Goal: Task Accomplishment & Management: Complete application form

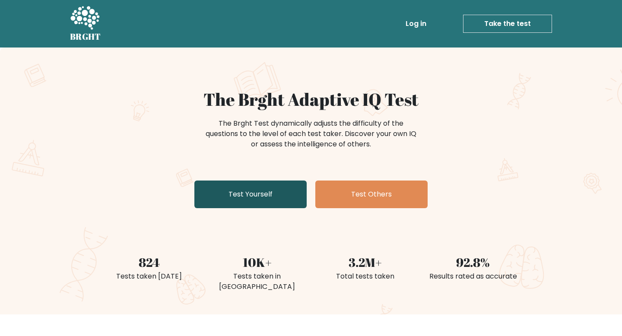
click at [279, 192] on link "Test Yourself" at bounding box center [250, 194] width 112 height 28
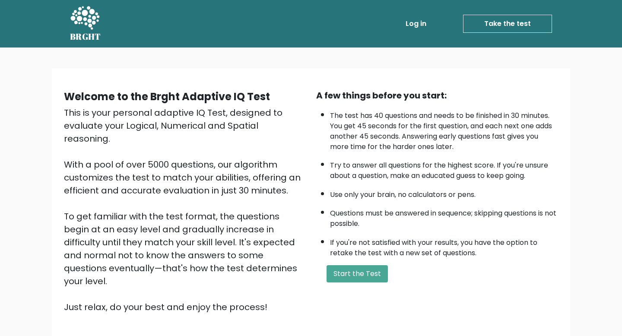
drag, startPoint x: 398, startPoint y: 131, endPoint x: 424, endPoint y: 213, distance: 86.3
click at [425, 215] on ul "The test has 40 questions and needs to be finished in 30 minutes. You get 45 se…" at bounding box center [437, 182] width 242 height 152
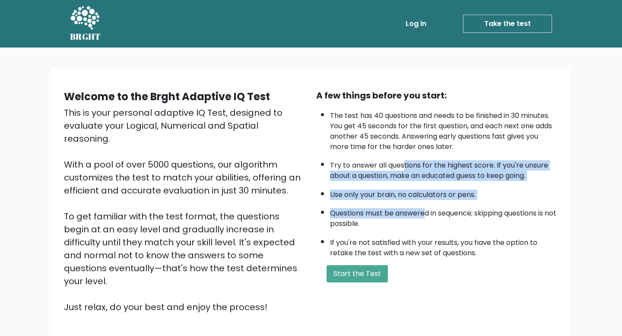
drag, startPoint x: 424, startPoint y: 213, endPoint x: 405, endPoint y: 160, distance: 56.0
click at [405, 160] on ul "The test has 40 questions and needs to be finished in 30 minutes. You get 45 se…" at bounding box center [437, 182] width 242 height 152
click at [405, 160] on li "Try to answer all questions for the highest score. If you're unsure about a que…" at bounding box center [444, 168] width 228 height 25
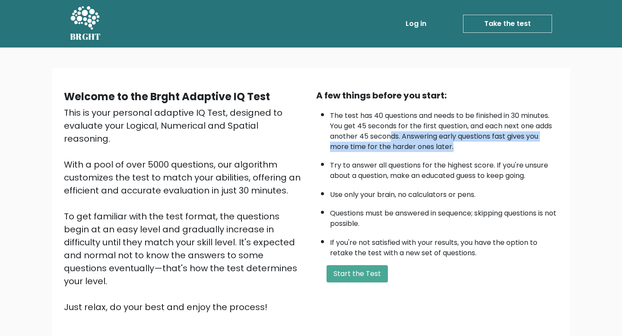
drag, startPoint x: 391, startPoint y: 140, endPoint x: 458, endPoint y: 147, distance: 67.3
click at [458, 147] on li "The test has 40 questions and needs to be finished in 30 minutes. You get 45 se…" at bounding box center [444, 129] width 228 height 46
drag, startPoint x: 458, startPoint y: 147, endPoint x: 444, endPoint y: 134, distance: 19.0
click at [444, 134] on li "The test has 40 questions and needs to be finished in 30 minutes. You get 45 se…" at bounding box center [444, 129] width 228 height 46
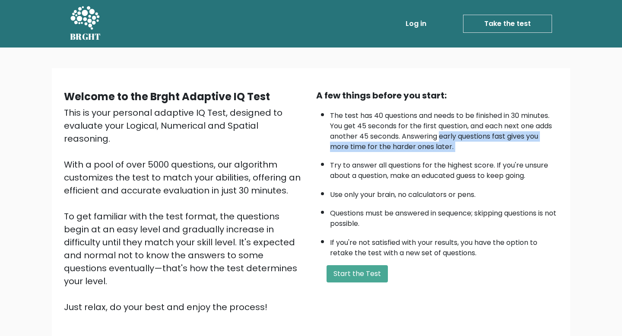
click at [444, 134] on li "The test has 40 questions and needs to be finished in 30 minutes. You get 45 se…" at bounding box center [444, 129] width 228 height 46
drag, startPoint x: 444, startPoint y: 134, endPoint x: 452, endPoint y: 167, distance: 33.7
click at [452, 167] on ul "The test has 40 questions and needs to be finished in 30 minutes. You get 45 se…" at bounding box center [437, 182] width 242 height 152
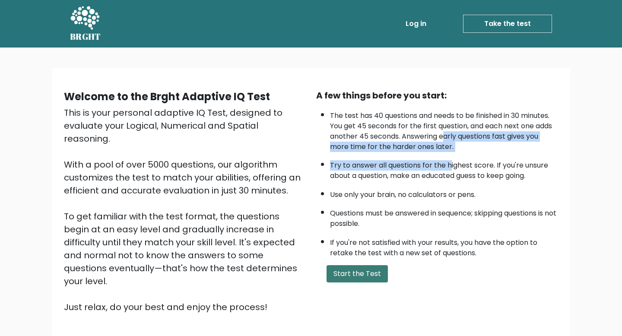
click at [353, 279] on button "Start the Test" at bounding box center [356, 273] width 61 height 17
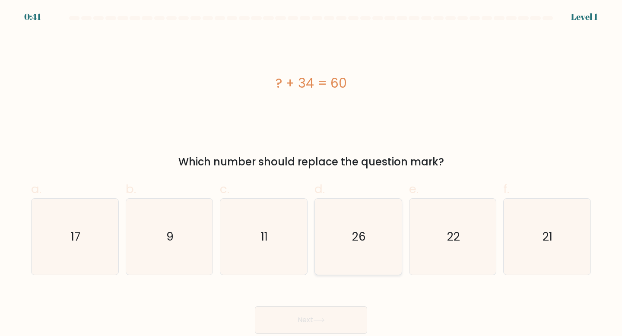
click at [375, 246] on icon "26" at bounding box center [358, 237] width 76 height 76
click at [311, 174] on input "d. 26" at bounding box center [311, 171] width 0 height 6
radio input "true"
click at [317, 315] on button "Next" at bounding box center [311, 320] width 112 height 28
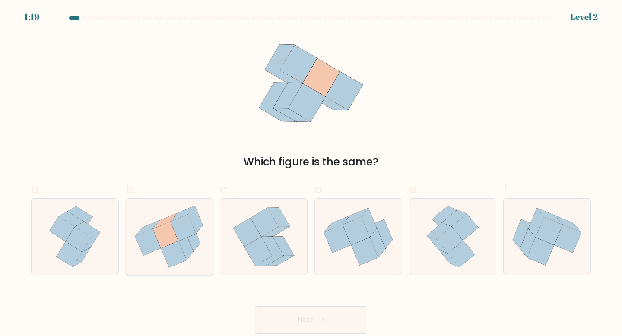
click at [177, 250] on icon at bounding box center [173, 254] width 25 height 26
click at [311, 174] on input "b." at bounding box center [311, 171] width 0 height 6
radio input "true"
click at [310, 314] on button "Next" at bounding box center [311, 320] width 112 height 28
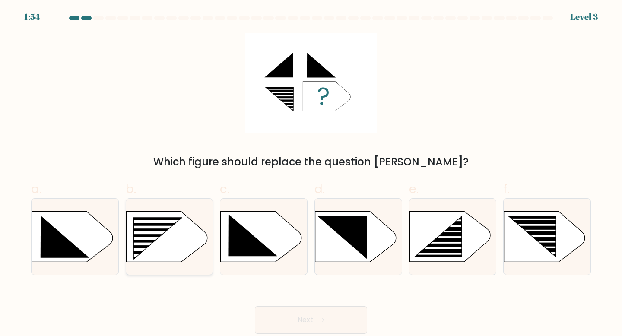
click at [180, 239] on rect at bounding box center [151, 238] width 69 height 3
click at [311, 174] on input "b." at bounding box center [311, 171] width 0 height 6
radio input "true"
click at [361, 315] on button "Next" at bounding box center [311, 320] width 112 height 28
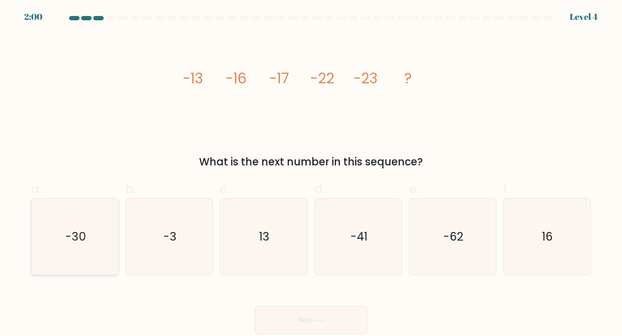
click at [54, 259] on icon "-30" at bounding box center [75, 237] width 76 height 76
click at [311, 174] on input "a. -30" at bounding box center [311, 171] width 0 height 6
radio input "true"
click at [275, 311] on button "Next" at bounding box center [311, 320] width 112 height 28
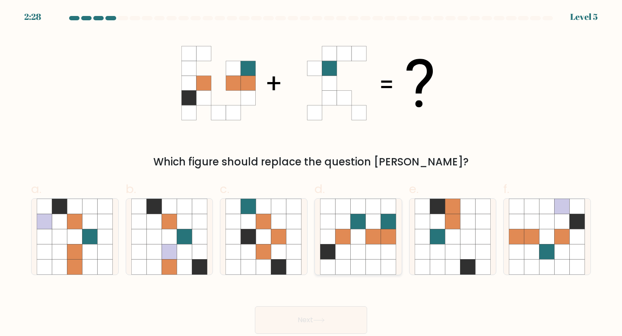
click at [353, 211] on icon at bounding box center [358, 206] width 15 height 15
click at [311, 174] on input "d." at bounding box center [311, 171] width 0 height 6
radio input "true"
click at [334, 326] on button "Next" at bounding box center [311, 320] width 112 height 28
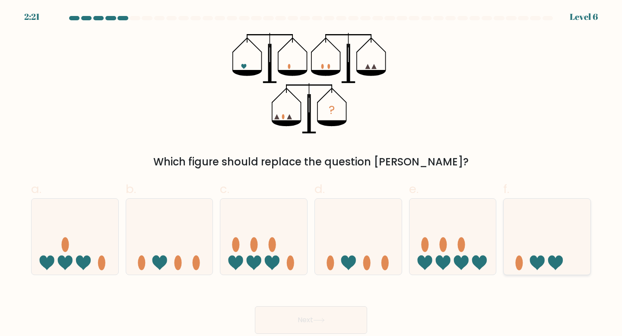
click at [537, 267] on icon at bounding box center [537, 263] width 15 height 15
click at [311, 174] on input "f." at bounding box center [311, 171] width 0 height 6
radio input "true"
click at [308, 324] on button "Next" at bounding box center [311, 320] width 112 height 28
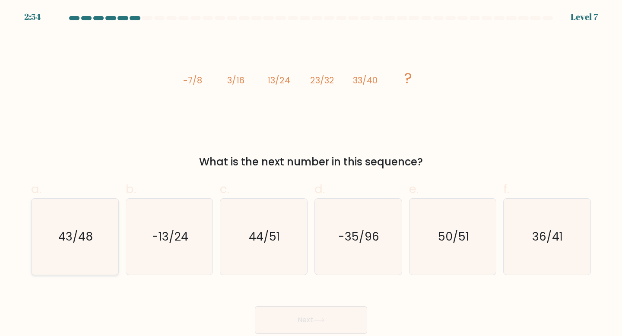
click at [73, 252] on icon "43/48" at bounding box center [75, 237] width 76 height 76
click at [311, 174] on input "a. 43/48" at bounding box center [311, 171] width 0 height 6
radio input "true"
click at [300, 322] on button "Next" at bounding box center [311, 320] width 112 height 28
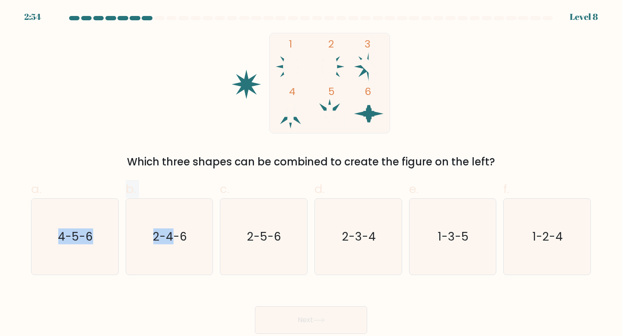
drag, startPoint x: 176, startPoint y: 235, endPoint x: 8, endPoint y: 239, distance: 167.6
click at [8, 239] on form at bounding box center [311, 175] width 622 height 318
click at [31, 240] on div "4-5-6" at bounding box center [75, 236] width 88 height 77
click at [311, 174] on input "a. 4-5-6" at bounding box center [311, 171] width 0 height 6
radio input "true"
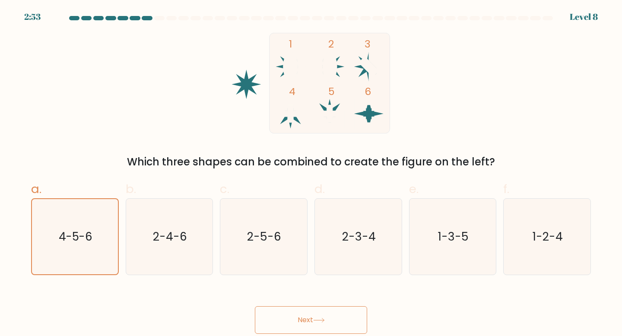
click at [319, 319] on icon at bounding box center [319, 320] width 12 height 5
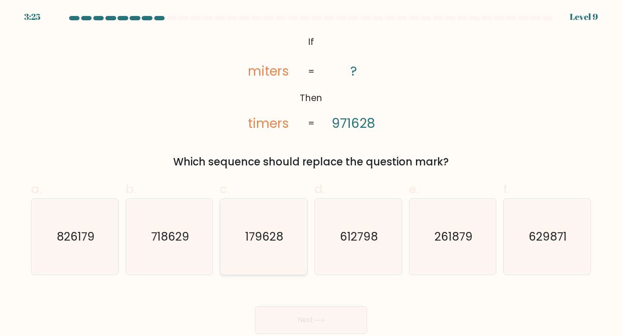
click at [266, 242] on text "179628" at bounding box center [264, 236] width 38 height 16
click at [311, 174] on input "c. 179628" at bounding box center [311, 171] width 0 height 6
radio input "true"
click at [323, 335] on body "3:25 Level 9 If" at bounding box center [311, 168] width 622 height 336
click at [325, 326] on button "Next" at bounding box center [311, 320] width 112 height 28
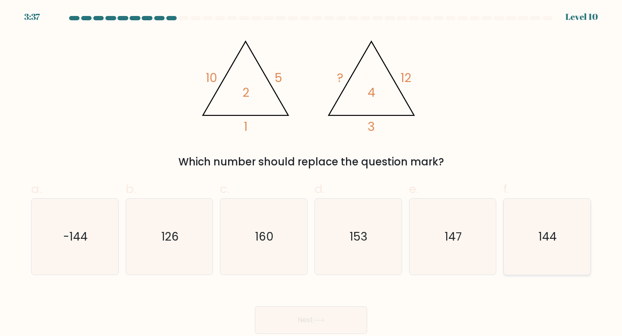
click at [521, 243] on icon "144" at bounding box center [547, 237] width 76 height 76
click at [311, 174] on input "f. 144" at bounding box center [311, 171] width 0 height 6
radio input "true"
click at [281, 321] on button "Next" at bounding box center [311, 320] width 112 height 28
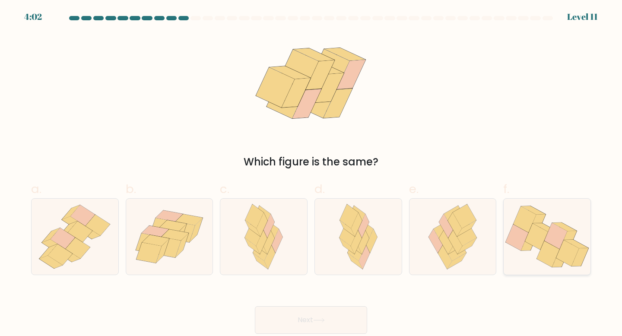
click at [578, 242] on icon at bounding box center [576, 253] width 23 height 26
click at [311, 174] on input "f." at bounding box center [311, 171] width 0 height 6
radio input "true"
click at [357, 281] on form at bounding box center [311, 175] width 622 height 318
click at [342, 308] on button "Next" at bounding box center [311, 320] width 112 height 28
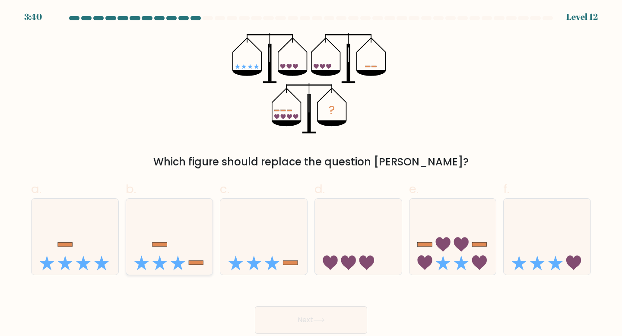
click at [159, 222] on icon at bounding box center [169, 237] width 87 height 72
click at [311, 174] on input "b." at bounding box center [311, 171] width 0 height 6
radio input "true"
click at [316, 305] on div "Next" at bounding box center [311, 309] width 570 height 48
click at [316, 317] on button "Next" at bounding box center [311, 320] width 112 height 28
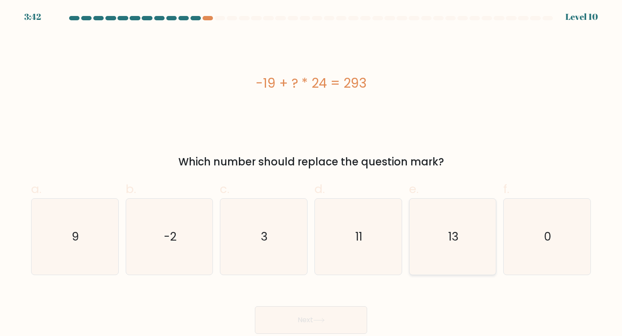
click at [425, 237] on icon "13" at bounding box center [452, 237] width 76 height 76
click at [311, 174] on input "e. 13" at bounding box center [311, 171] width 0 height 6
radio input "true"
click at [329, 323] on button "Next" at bounding box center [311, 320] width 112 height 28
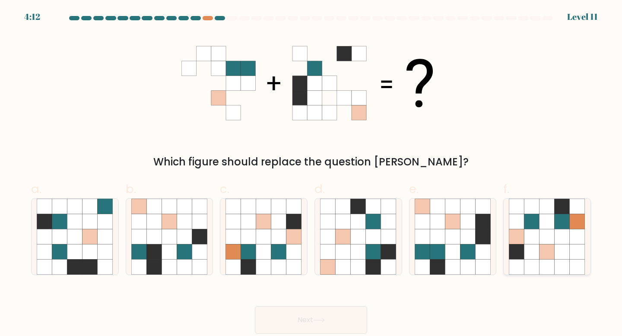
click at [544, 218] on icon at bounding box center [546, 221] width 15 height 15
click at [311, 174] on input "f." at bounding box center [311, 171] width 0 height 6
radio input "true"
click at [275, 318] on button "Next" at bounding box center [311, 320] width 112 height 28
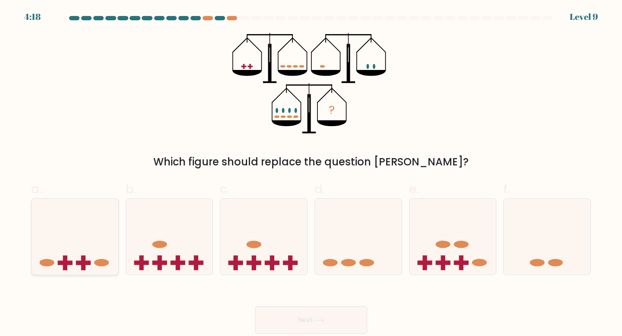
click at [83, 234] on icon at bounding box center [75, 237] width 87 height 72
click at [311, 174] on input "a." at bounding box center [311, 171] width 0 height 6
radio input "true"
drag, startPoint x: 306, startPoint y: 321, endPoint x: 373, endPoint y: 335, distance: 68.4
click at [373, 335] on body "4:15 Level 9" at bounding box center [311, 168] width 622 height 336
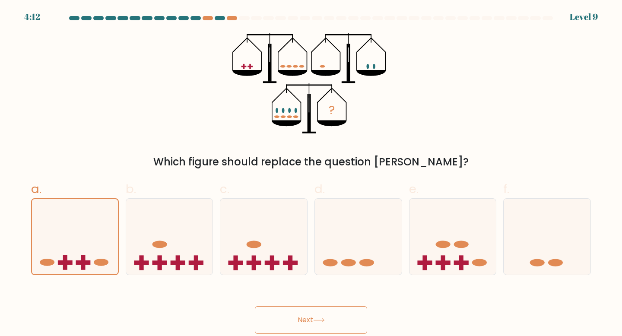
click at [327, 314] on button "Next" at bounding box center [311, 320] width 112 height 28
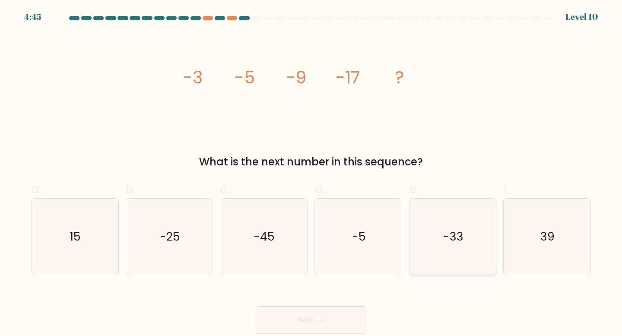
click at [436, 225] on icon "-33" at bounding box center [452, 237] width 76 height 76
click at [311, 174] on input "e. -33" at bounding box center [311, 171] width 0 height 6
radio input "true"
click at [336, 324] on button "Next" at bounding box center [311, 320] width 112 height 28
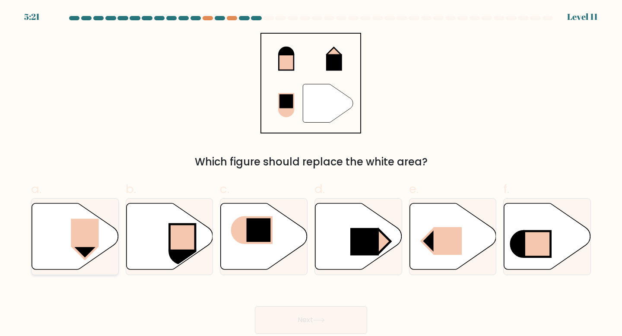
click at [95, 241] on rect at bounding box center [85, 232] width 28 height 28
click at [311, 174] on input "a." at bounding box center [311, 171] width 0 height 6
radio input "true"
click at [328, 309] on button "Next" at bounding box center [311, 320] width 112 height 28
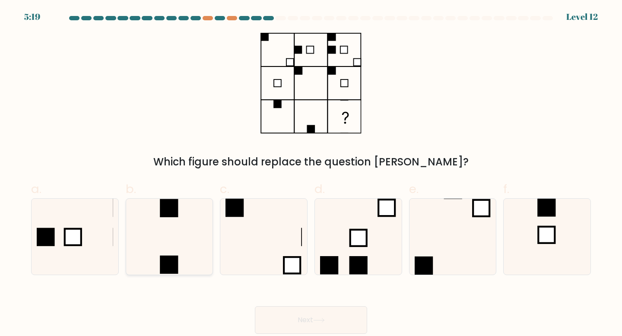
click at [191, 227] on icon at bounding box center [169, 237] width 76 height 76
click at [311, 174] on input "b." at bounding box center [311, 171] width 0 height 6
radio input "true"
click at [317, 329] on button "Next" at bounding box center [311, 320] width 112 height 28
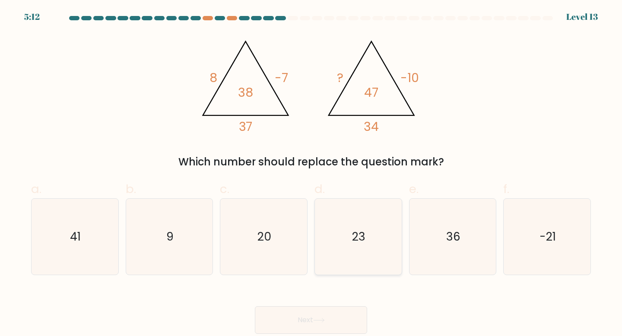
click at [335, 244] on icon "23" at bounding box center [358, 237] width 76 height 76
click at [311, 174] on input "d. 23" at bounding box center [311, 171] width 0 height 6
radio input "true"
click at [289, 322] on button "Next" at bounding box center [311, 320] width 112 height 28
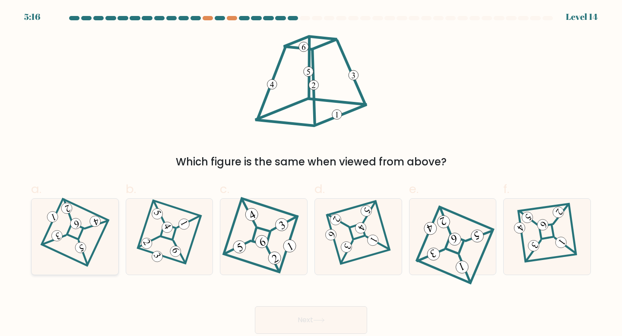
click at [88, 245] on icon at bounding box center [75, 236] width 53 height 61
click at [311, 174] on input "a." at bounding box center [311, 171] width 0 height 6
radio input "true"
click at [308, 318] on button "Next" at bounding box center [311, 320] width 112 height 28
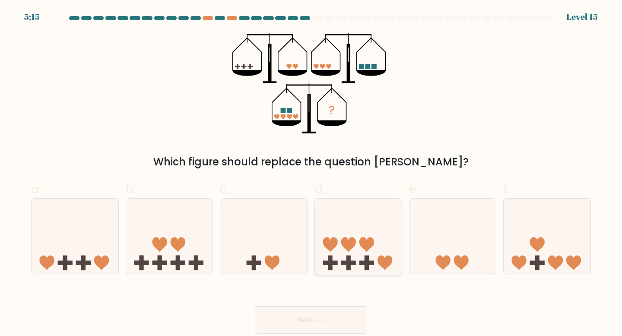
click at [354, 270] on icon at bounding box center [358, 237] width 87 height 72
click at [311, 174] on input "d." at bounding box center [311, 171] width 0 height 6
radio input "true"
click at [314, 316] on button "Next" at bounding box center [311, 320] width 112 height 28
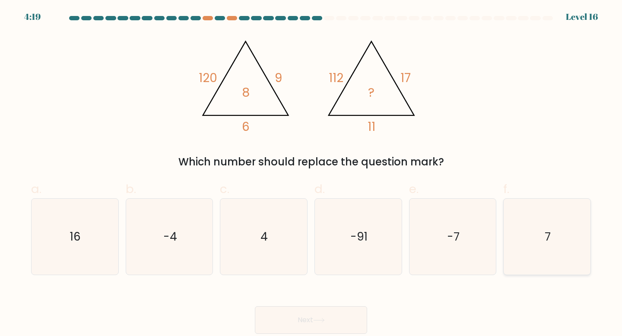
click at [563, 256] on icon "7" at bounding box center [547, 237] width 76 height 76
click at [311, 174] on input "f. 7" at bounding box center [311, 171] width 0 height 6
radio input "true"
click at [338, 323] on button "Next" at bounding box center [311, 320] width 112 height 28
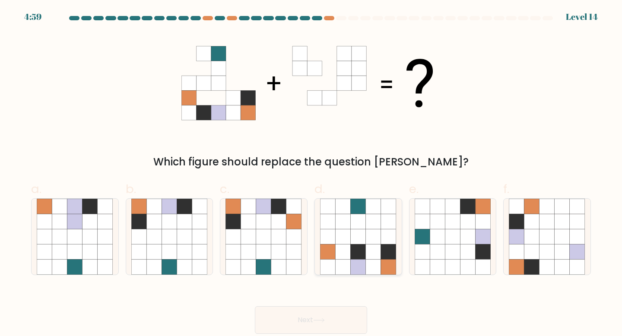
click at [380, 224] on icon at bounding box center [373, 221] width 15 height 15
click at [311, 174] on input "d." at bounding box center [311, 171] width 0 height 6
radio input "true"
click at [343, 176] on div "a. b. c." at bounding box center [311, 224] width 566 height 102
click at [270, 234] on icon at bounding box center [263, 236] width 15 height 15
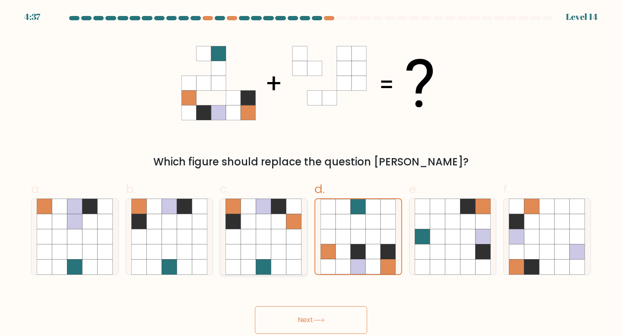
click at [311, 174] on input "c." at bounding box center [311, 171] width 0 height 6
radio input "true"
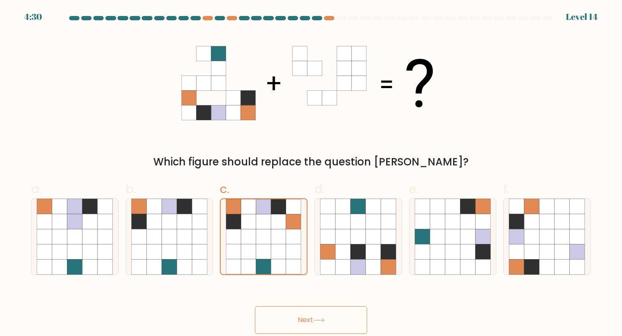
click at [304, 325] on button "Next" at bounding box center [311, 320] width 112 height 28
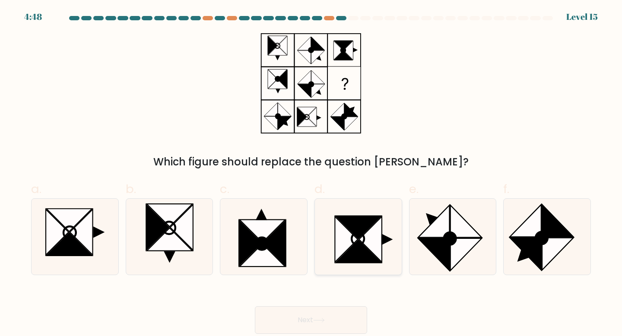
click at [365, 250] on icon at bounding box center [358, 251] width 46 height 23
click at [311, 174] on input "d." at bounding box center [311, 171] width 0 height 6
radio input "true"
click at [315, 319] on button "Next" at bounding box center [311, 320] width 112 height 28
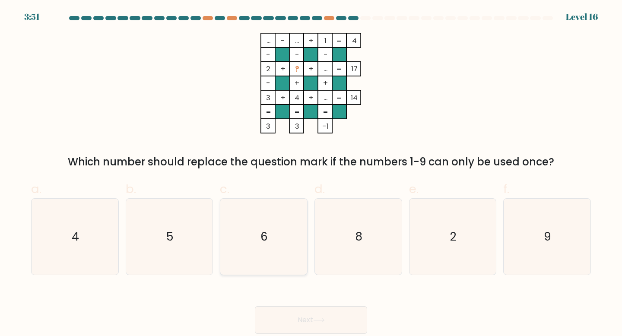
click at [289, 224] on icon "6" at bounding box center [263, 237] width 76 height 76
click at [311, 174] on input "c. 6" at bounding box center [311, 171] width 0 height 6
radio input "true"
click at [318, 316] on button "Next" at bounding box center [311, 320] width 112 height 28
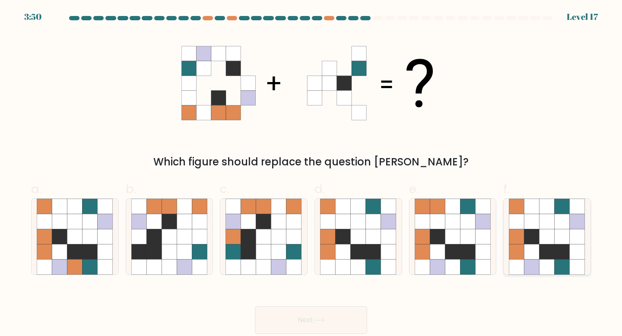
click at [562, 272] on icon at bounding box center [561, 266] width 15 height 15
click at [311, 174] on input "f." at bounding box center [311, 171] width 0 height 6
radio input "true"
click at [332, 319] on button "Next" at bounding box center [311, 320] width 112 height 28
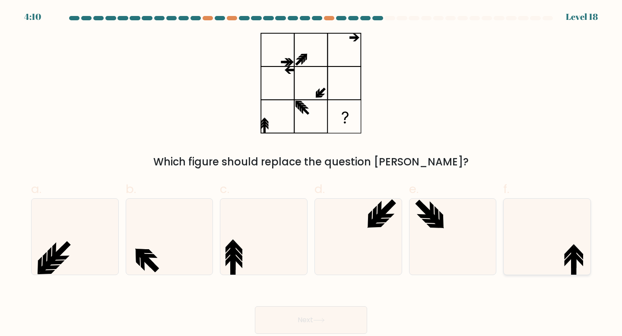
click at [531, 264] on icon at bounding box center [547, 237] width 76 height 76
click at [311, 174] on input "f." at bounding box center [311, 171] width 0 height 6
radio input "true"
click at [260, 323] on button "Next" at bounding box center [311, 320] width 112 height 28
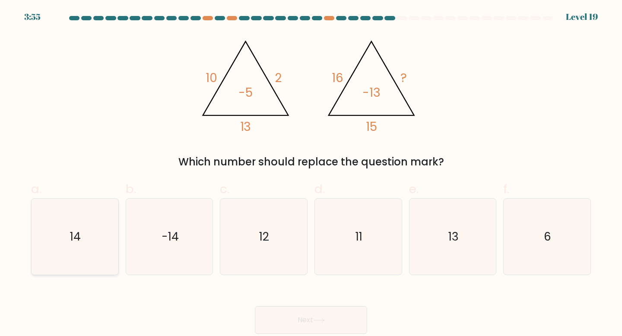
click at [66, 256] on icon "14" at bounding box center [75, 237] width 76 height 76
click at [311, 174] on input "a. 14" at bounding box center [311, 171] width 0 height 6
radio input "true"
click at [276, 318] on button "Next" at bounding box center [311, 320] width 112 height 28
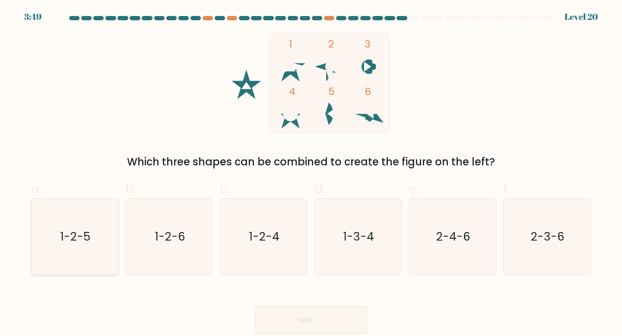
click at [76, 265] on icon "1-2-5" at bounding box center [75, 237] width 76 height 76
click at [311, 174] on input "a. 1-2-5" at bounding box center [311, 171] width 0 height 6
radio input "true"
click at [313, 323] on button "Next" at bounding box center [311, 320] width 112 height 28
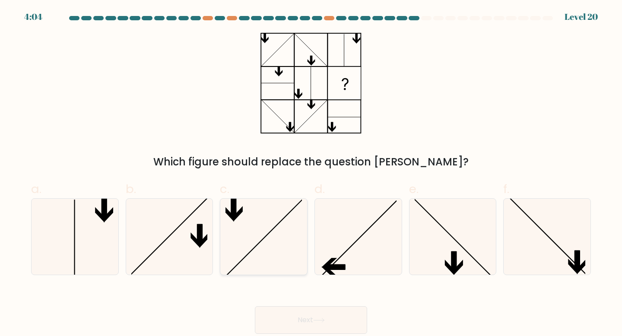
click at [289, 237] on icon at bounding box center [263, 237] width 76 height 76
click at [311, 174] on input "c." at bounding box center [311, 171] width 0 height 6
radio input "true"
click at [323, 325] on button "Next" at bounding box center [311, 320] width 112 height 28
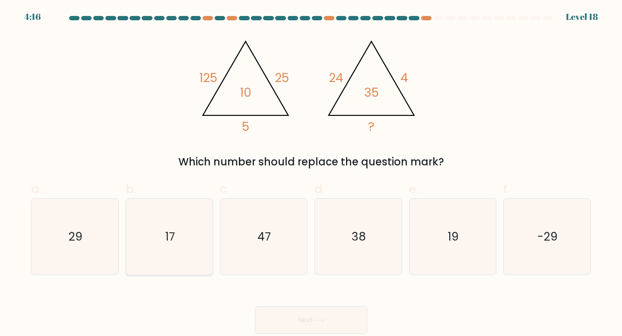
click at [177, 240] on icon "17" at bounding box center [169, 237] width 76 height 76
click at [311, 174] on input "b. 17" at bounding box center [311, 171] width 0 height 6
radio input "true"
click at [359, 318] on button "Next" at bounding box center [311, 320] width 112 height 28
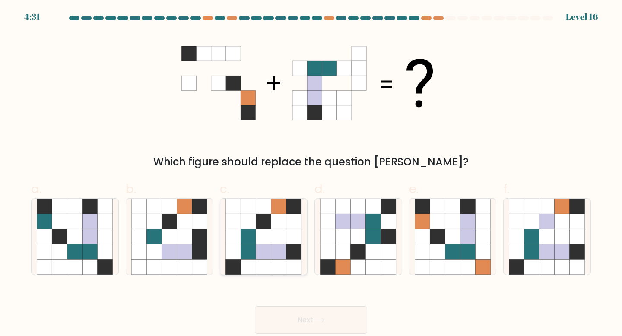
click at [257, 237] on icon at bounding box center [263, 236] width 15 height 15
click at [311, 174] on input "c." at bounding box center [311, 171] width 0 height 6
radio input "true"
click at [346, 335] on body "4:30 Level 16" at bounding box center [311, 168] width 622 height 336
click at [349, 329] on button "Next" at bounding box center [311, 320] width 112 height 28
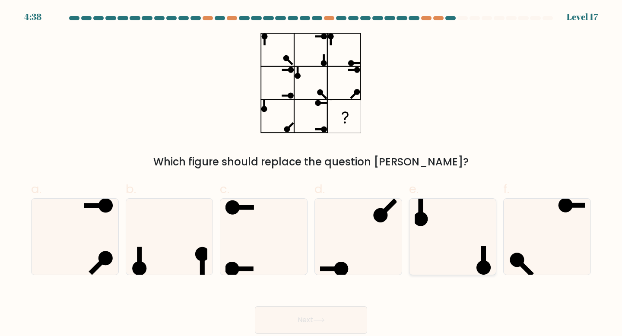
click at [471, 261] on icon at bounding box center [452, 237] width 76 height 76
click at [311, 174] on input "e." at bounding box center [311, 171] width 0 height 6
radio input "true"
click at [304, 323] on button "Next" at bounding box center [311, 320] width 112 height 28
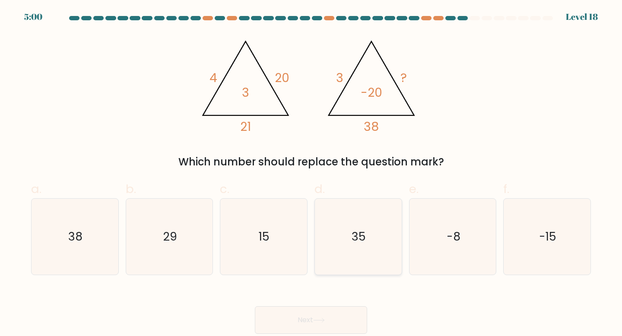
click at [371, 242] on icon "35" at bounding box center [358, 237] width 76 height 76
click at [311, 174] on input "d. 35" at bounding box center [311, 171] width 0 height 6
radio input "true"
click at [329, 319] on button "Next" at bounding box center [311, 320] width 112 height 28
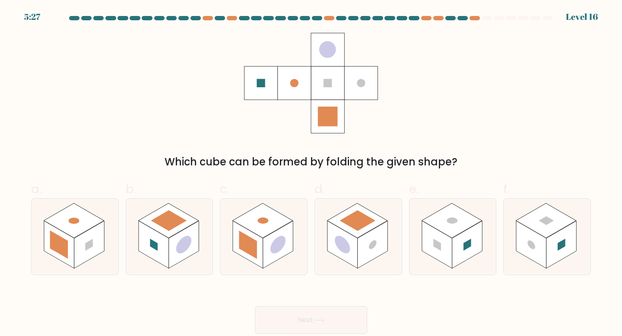
click at [98, 196] on label "a." at bounding box center [75, 227] width 88 height 95
click at [311, 174] on input "a." at bounding box center [311, 171] width 0 height 6
radio input "true"
click at [317, 315] on button "Next" at bounding box center [311, 320] width 112 height 28
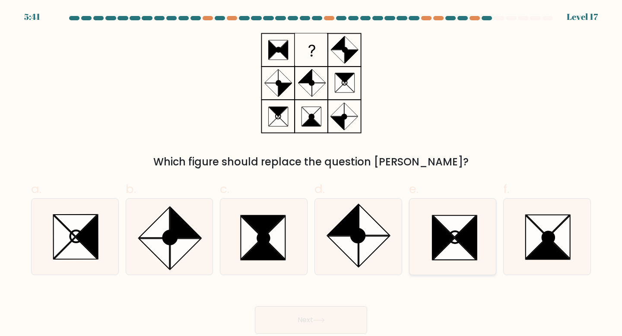
click at [440, 253] on icon at bounding box center [454, 249] width 43 height 22
click at [311, 174] on input "e." at bounding box center [311, 171] width 0 height 6
radio input "true"
click at [314, 316] on button "Next" at bounding box center [311, 320] width 112 height 28
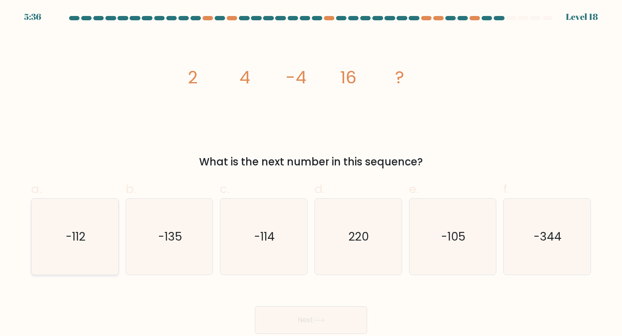
click at [69, 252] on icon "-112" at bounding box center [75, 237] width 76 height 76
click at [311, 174] on input "a. -112" at bounding box center [311, 171] width 0 height 6
radio input "true"
click at [321, 312] on button "Next" at bounding box center [311, 320] width 112 height 28
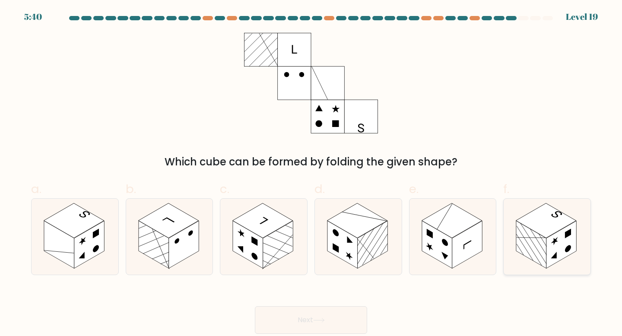
click at [554, 227] on rect at bounding box center [546, 220] width 60 height 35
click at [311, 174] on input "f." at bounding box center [311, 171] width 0 height 6
radio input "true"
click at [74, 244] on rect at bounding box center [59, 244] width 30 height 47
click at [311, 174] on input "a." at bounding box center [311, 171] width 0 height 6
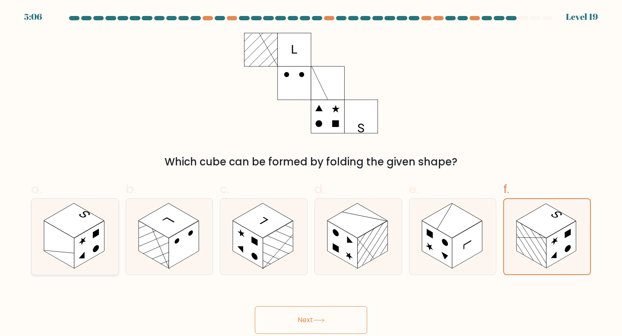
radio input "true"
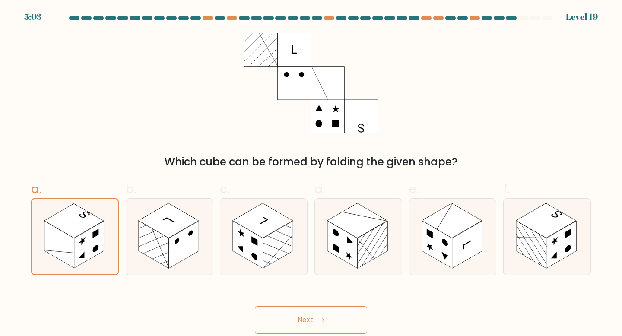
click at [323, 319] on icon at bounding box center [319, 320] width 12 height 5
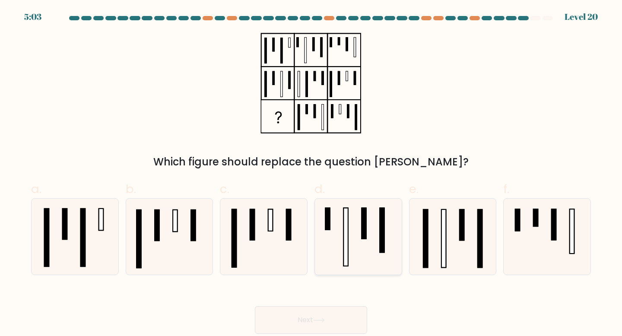
click at [361, 249] on icon at bounding box center [358, 237] width 76 height 76
click at [311, 174] on input "d." at bounding box center [311, 171] width 0 height 6
radio input "true"
click at [301, 329] on button "Next" at bounding box center [311, 320] width 112 height 28
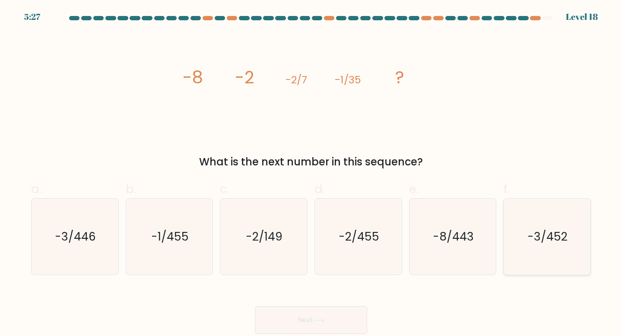
click at [547, 245] on icon "-3/452" at bounding box center [547, 237] width 76 height 76
click at [311, 174] on input "f. -3/452" at bounding box center [311, 171] width 0 height 6
radio input "true"
click at [348, 324] on button "Next" at bounding box center [311, 320] width 112 height 28
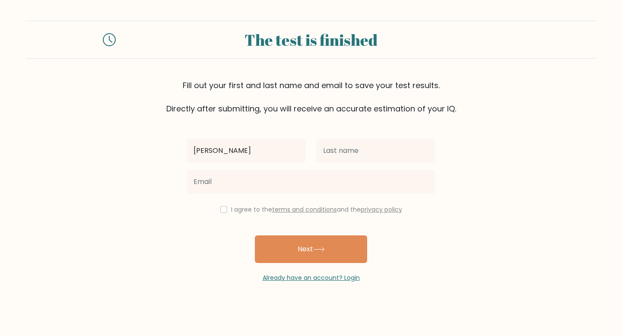
type input "[PERSON_NAME]"
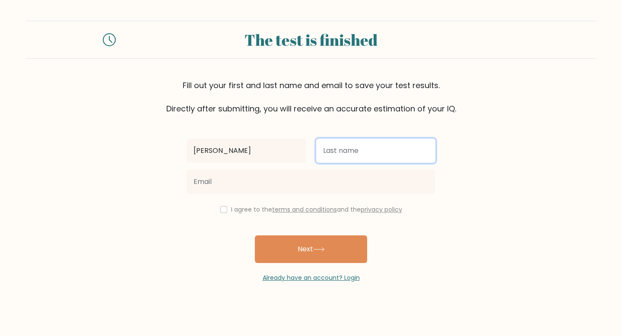
click at [354, 159] on input "text" at bounding box center [375, 151] width 119 height 24
type input "Nazar"
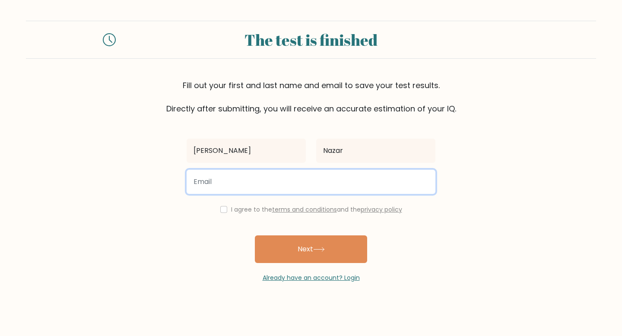
click at [332, 173] on input "email" at bounding box center [311, 182] width 249 height 24
type input "maggienazar07@gmail.com"
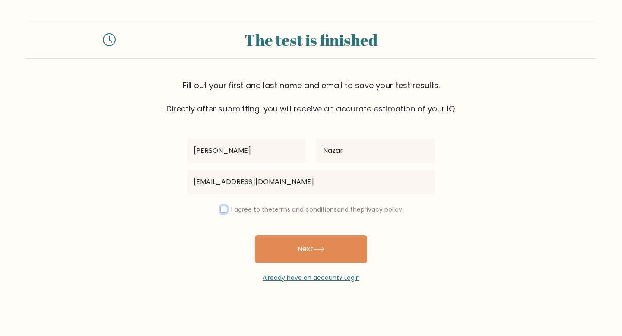
click at [223, 212] on input "checkbox" at bounding box center [223, 209] width 7 height 7
checkbox input "true"
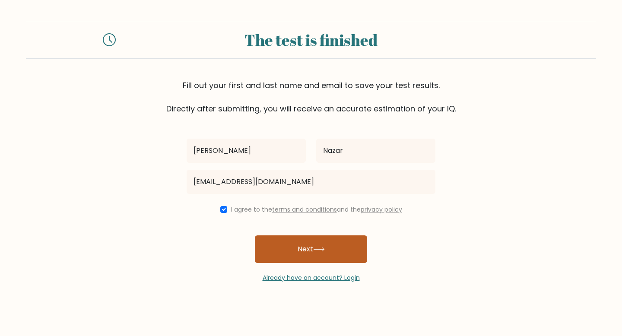
click at [316, 254] on button "Next" at bounding box center [311, 249] width 112 height 28
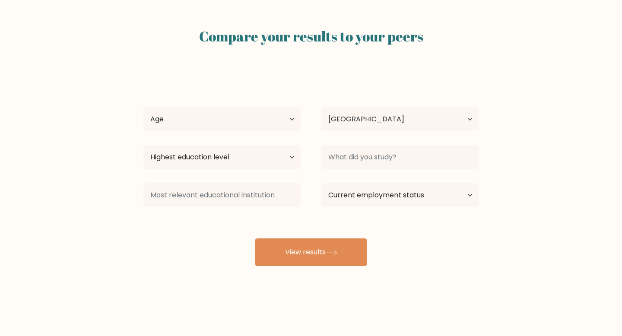
select select "MX"
click at [226, 120] on select "Age Under [DEMOGRAPHIC_DATA] [DEMOGRAPHIC_DATA] [DEMOGRAPHIC_DATA] [DEMOGRAPHIC…" at bounding box center [221, 119] width 157 height 24
select select "18_24"
click at [143, 107] on select "Age Under [DEMOGRAPHIC_DATA] [DEMOGRAPHIC_DATA] [DEMOGRAPHIC_DATA] [DEMOGRAPHIC…" at bounding box center [221, 119] width 157 height 24
click at [237, 150] on select "Highest education level No schooling Primary Lower Secondary Upper Secondary Oc…" at bounding box center [221, 157] width 157 height 24
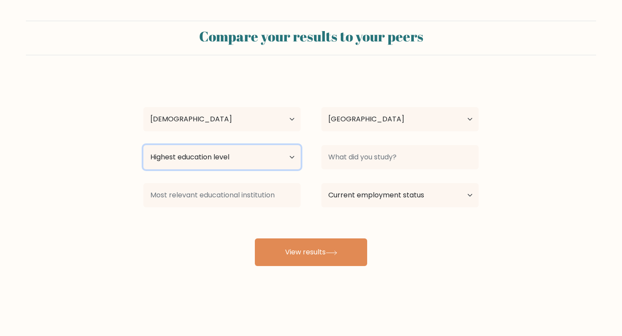
select select "bachelors_degree"
click at [143, 145] on select "Highest education level No schooling Primary Lower Secondary Upper Secondary Oc…" at bounding box center [221, 157] width 157 height 24
click at [361, 134] on div "Country [GEOGRAPHIC_DATA] [GEOGRAPHIC_DATA] [GEOGRAPHIC_DATA] [US_STATE] [GEOGR…" at bounding box center [400, 119] width 178 height 31
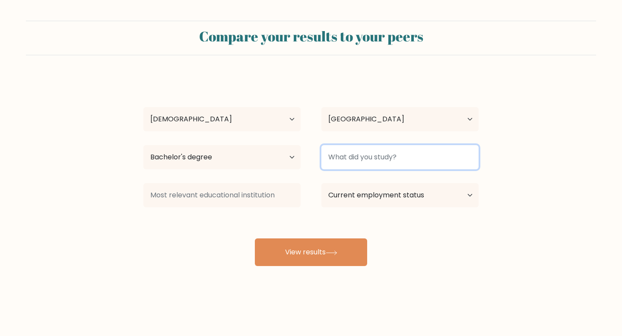
click at [361, 151] on input at bounding box center [399, 157] width 157 height 24
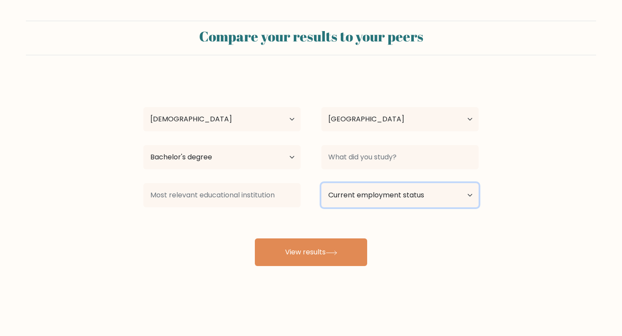
click at [409, 193] on select "Current employment status Employed Student Retired Other / prefer not to answer" at bounding box center [399, 195] width 157 height 24
select select "employed"
click at [321, 183] on select "Current employment status Employed Student Retired Other / prefer not to answer" at bounding box center [399, 195] width 157 height 24
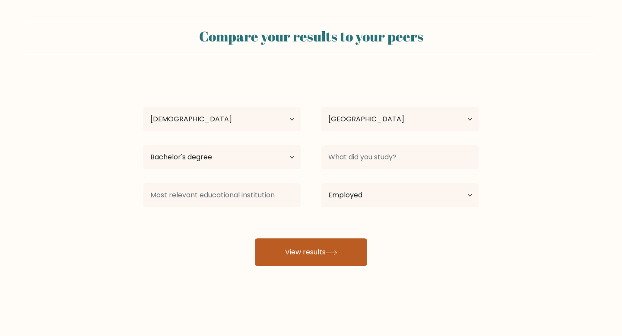
click at [340, 250] on button "View results" at bounding box center [311, 252] width 112 height 28
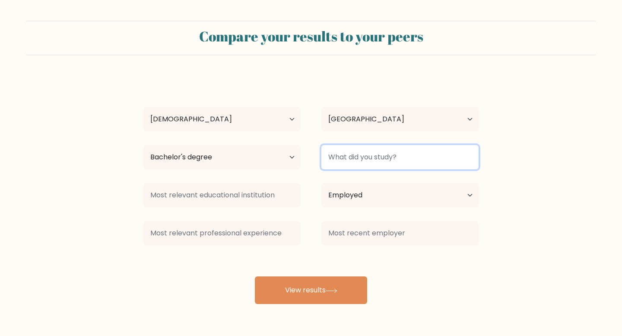
click at [363, 155] on input at bounding box center [399, 157] width 157 height 24
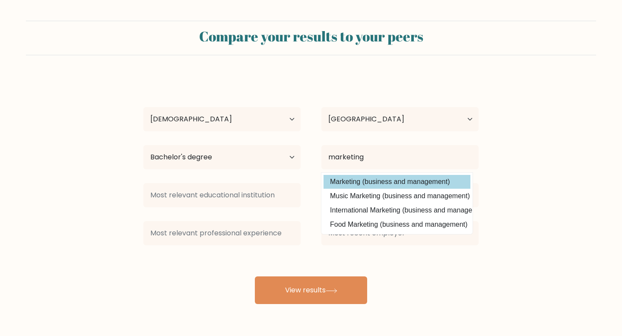
click at [362, 180] on option "Marketing (business and management)" at bounding box center [396, 182] width 147 height 14
type input "Marketing"
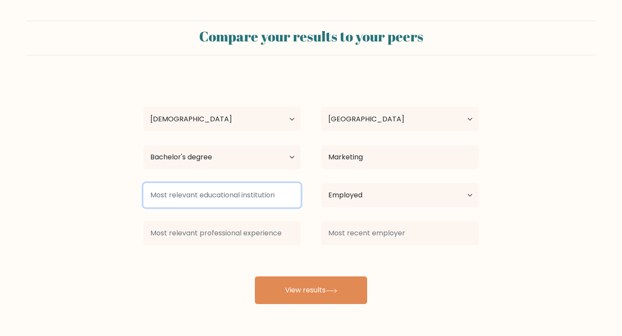
click at [244, 201] on input at bounding box center [221, 195] width 157 height 24
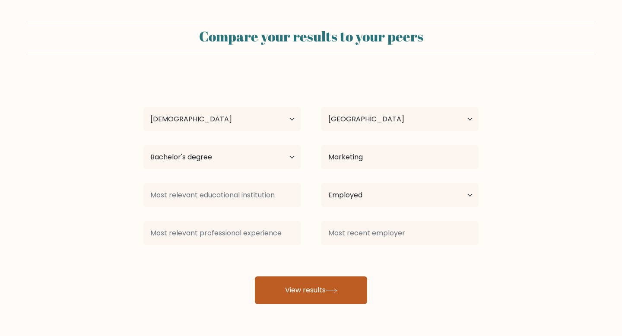
click at [294, 285] on button "View results" at bounding box center [311, 290] width 112 height 28
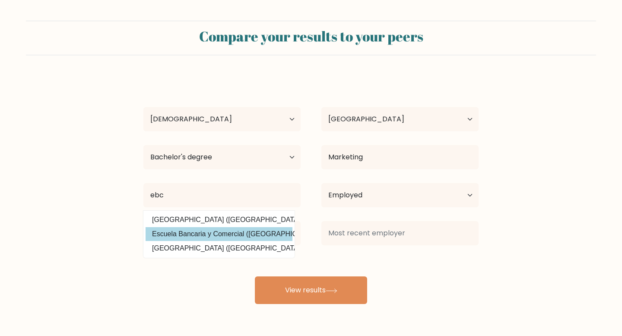
click at [275, 231] on option "Escuela Bancaria y Comercial (Mexico)" at bounding box center [218, 234] width 147 height 14
type input "Escuela Bancaria y Comercial"
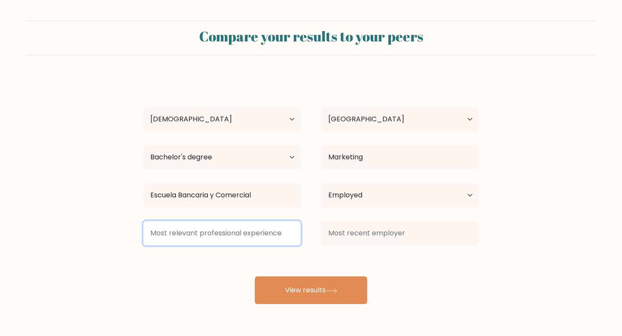
click at [256, 232] on input at bounding box center [221, 233] width 157 height 24
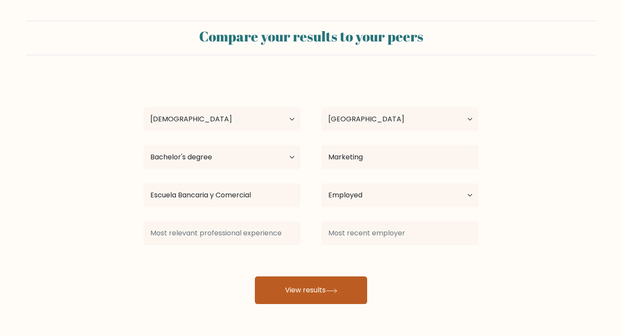
click at [298, 297] on button "View results" at bounding box center [311, 290] width 112 height 28
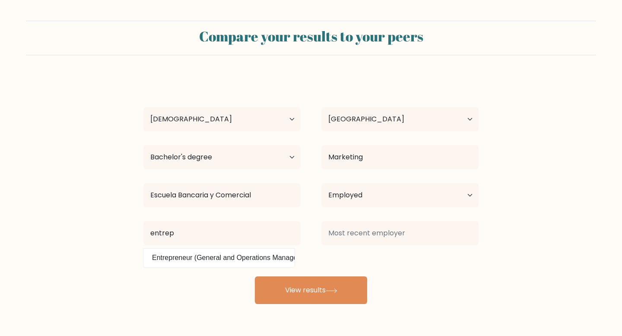
click at [257, 247] on div "entrep Entrepreneur (General and Operations Managers)" at bounding box center [222, 233] width 178 height 31
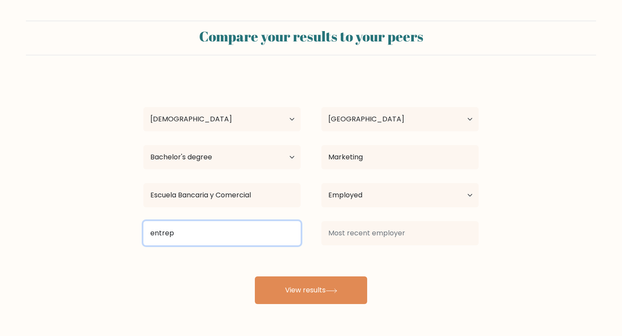
click at [242, 235] on input "entrep" at bounding box center [221, 233] width 157 height 24
type input "e"
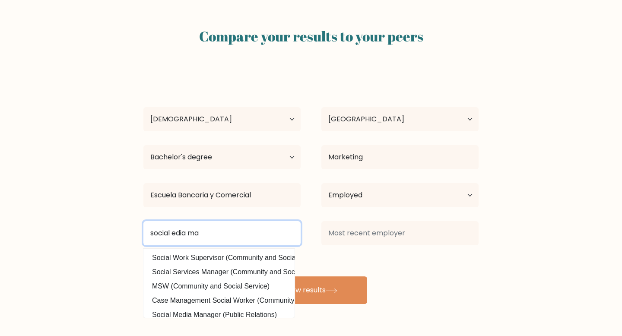
click at [172, 233] on input "social edia ma" at bounding box center [221, 233] width 157 height 24
click at [225, 226] on input "social media ma" at bounding box center [221, 233] width 157 height 24
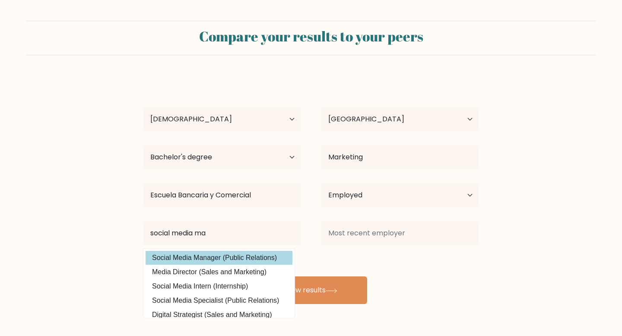
click at [228, 252] on option "Social Media Manager (Public Relations)" at bounding box center [218, 258] width 147 height 14
type input "Social Media Manager"
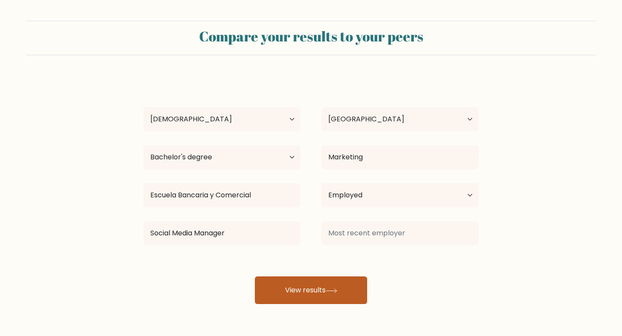
click at [287, 279] on button "View results" at bounding box center [311, 290] width 112 height 28
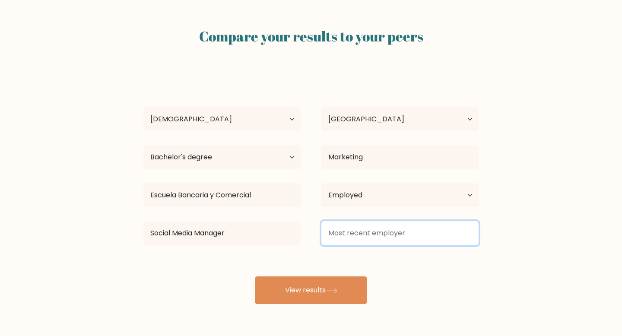
type input "w"
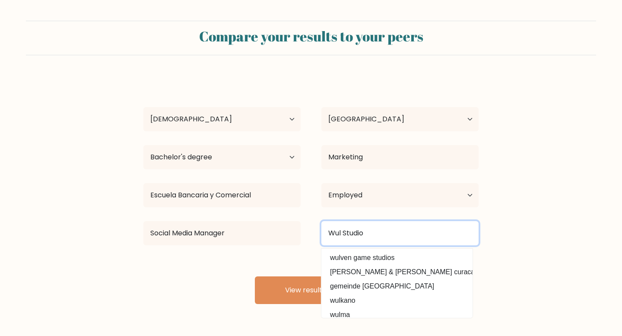
type input "Wul Studio"
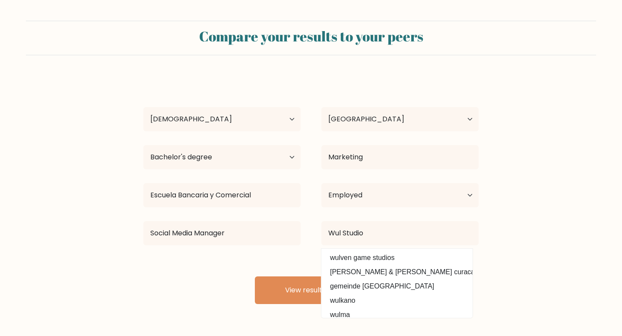
click at [224, 299] on div "Margarita Nazar Age Under 18 years old 18-24 years old 25-34 years old 35-44 ye…" at bounding box center [310, 190] width 345 height 228
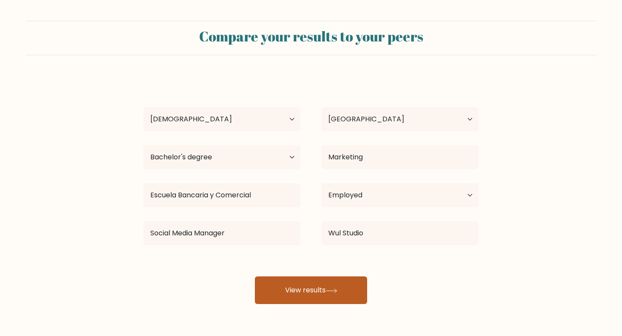
click at [313, 279] on button "View results" at bounding box center [311, 290] width 112 height 28
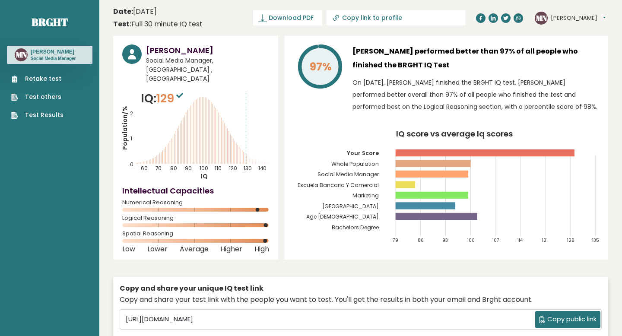
drag, startPoint x: 363, startPoint y: 64, endPoint x: 431, endPoint y: 64, distance: 68.2
click at [431, 64] on h3 "[PERSON_NAME] performed better than 97% of all people who finished the BRGHT IQ…" at bounding box center [475, 58] width 247 height 28
copy h3 "BRGHT IQ Test"
click at [421, 163] on rect at bounding box center [432, 163] width 75 height 7
click at [415, 186] on icon "IQ score vs average Iq scores 79 86 93 100 107 114 121 128 135 Your Score Whole…" at bounding box center [446, 190] width 305 height 121
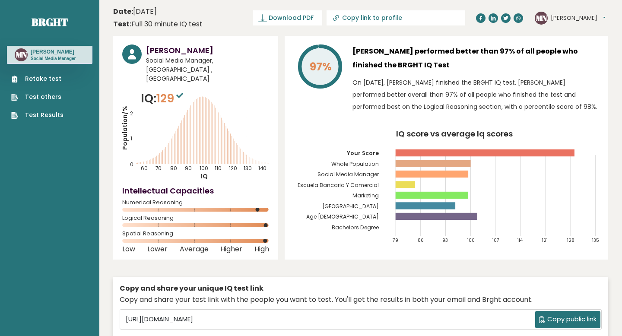
click at [415, 190] on icon "IQ score vs average Iq scores 79 86 93 100 107 114 121 128 135 Your Score Whole…" at bounding box center [446, 190] width 305 height 121
click at [415, 197] on rect at bounding box center [431, 195] width 73 height 7
click at [415, 201] on icon "IQ score vs average Iq scores 79 86 93 100 107 114 121 128 135 Your Score Whole…" at bounding box center [446, 190] width 305 height 121
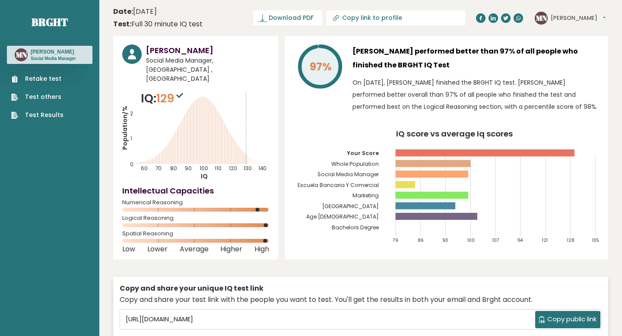
click at [413, 210] on icon "IQ score vs average Iq scores 79 86 93 100 107 114 121 128 135 Your Score Whole…" at bounding box center [446, 190] width 305 height 121
click at [373, 260] on div "[PERSON_NAME] Social Media Manager, [GEOGRAPHIC_DATA] , [GEOGRAPHIC_DATA] IQ: 1…" at bounding box center [360, 201] width 495 height 330
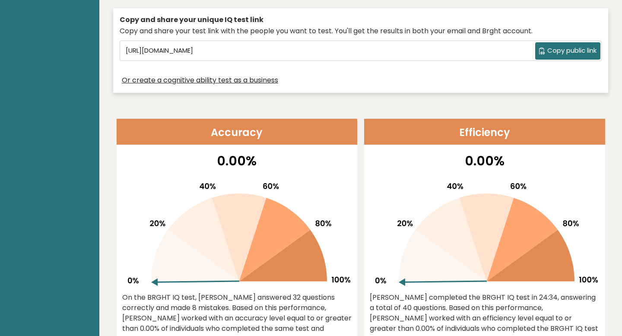
scroll to position [400, 0]
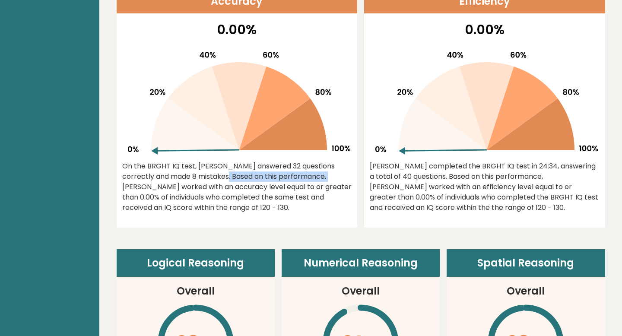
drag, startPoint x: 156, startPoint y: 173, endPoint x: 281, endPoint y: 174, distance: 125.2
click at [281, 174] on div "On the BRGHT IQ test, [PERSON_NAME] answered 32 questions correctly and made 8 …" at bounding box center [237, 187] width 230 height 52
drag, startPoint x: 249, startPoint y: 179, endPoint x: 308, endPoint y: 211, distance: 67.0
click at [309, 212] on div "On the BRGHT IQ test, [PERSON_NAME] answered 32 questions correctly and made 8 …" at bounding box center [237, 187] width 230 height 52
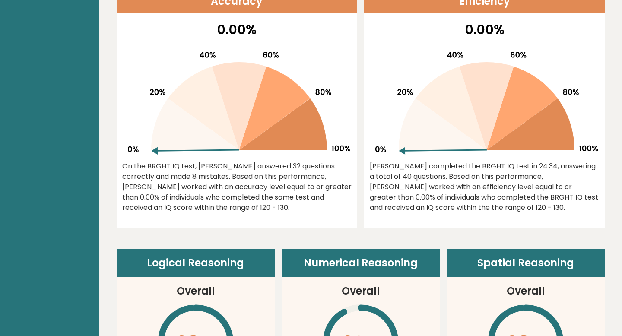
click at [308, 211] on div "On the BRGHT IQ test, [PERSON_NAME] answered 32 questions correctly and made 8 …" at bounding box center [237, 187] width 230 height 52
drag, startPoint x: 308, startPoint y: 210, endPoint x: 297, endPoint y: 186, distance: 26.3
click at [297, 186] on div "On the BRGHT IQ test, [PERSON_NAME] answered 32 questions correctly and made 8 …" at bounding box center [237, 187] width 230 height 52
drag, startPoint x: 282, startPoint y: 187, endPoint x: 295, endPoint y: 225, distance: 40.5
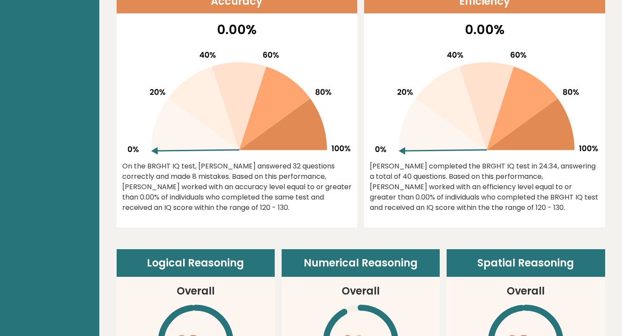
click at [295, 226] on div "0.00% On the BRGHT IQ test, [PERSON_NAME] answered 32 questions correctly and m…" at bounding box center [237, 124] width 241 height 208
click at [295, 225] on div "0.00% On the BRGHT IQ test, [PERSON_NAME] answered 32 questions correctly and m…" at bounding box center [237, 124] width 241 height 208
drag, startPoint x: 304, startPoint y: 210, endPoint x: 293, endPoint y: 184, distance: 27.9
click at [293, 184] on div "On the BRGHT IQ test, [PERSON_NAME] answered 32 questions correctly and made 8 …" at bounding box center [237, 187] width 230 height 52
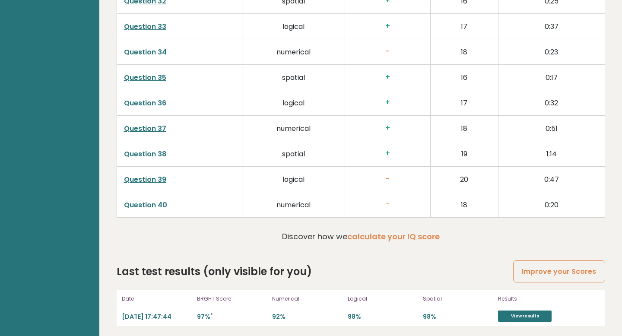
scroll to position [2239, 0]
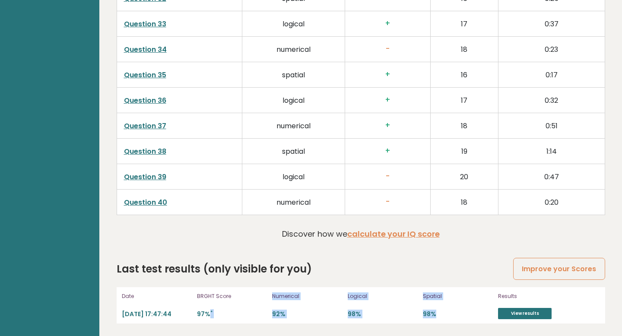
drag, startPoint x: 207, startPoint y: 313, endPoint x: 421, endPoint y: 321, distance: 214.7
click at [421, 321] on div "Date [DATE] 17:47:44 BRGHT Score 97% * Numerical 92% Logical 98% Spatial 98% Re…" at bounding box center [361, 305] width 488 height 36
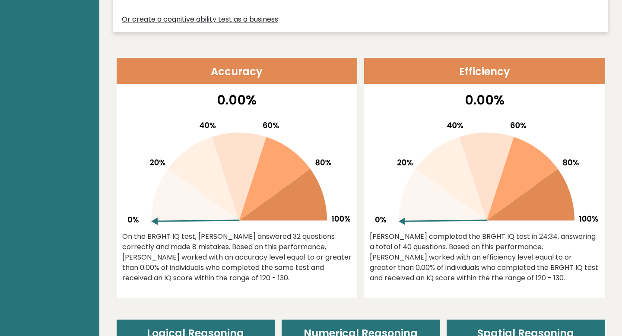
scroll to position [0, 0]
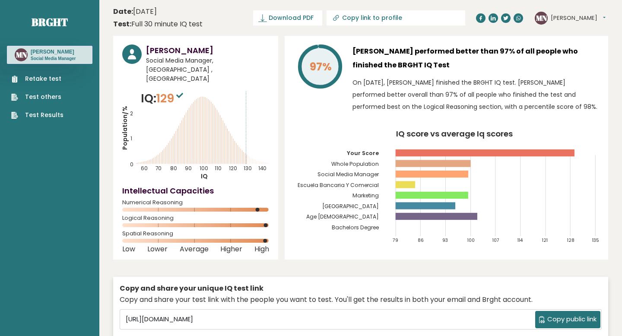
click at [161, 90] on span "129" at bounding box center [170, 98] width 29 height 16
click at [173, 90] on span "129" at bounding box center [170, 98] width 29 height 16
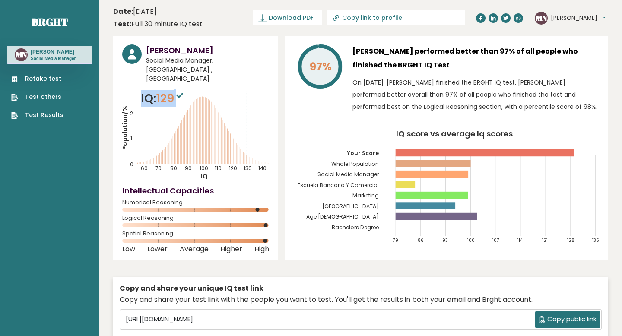
click at [166, 90] on span "129" at bounding box center [170, 98] width 29 height 16
click at [114, 159] on div "[PERSON_NAME] Social Media Manager, [GEOGRAPHIC_DATA] , [GEOGRAPHIC_DATA] IQ: 1…" at bounding box center [195, 148] width 165 height 224
click at [37, 111] on link "Test Results" at bounding box center [37, 115] width 52 height 9
click at [313, 21] on span "Download PDF" at bounding box center [291, 17] width 45 height 9
